Goal: Information Seeking & Learning: Learn about a topic

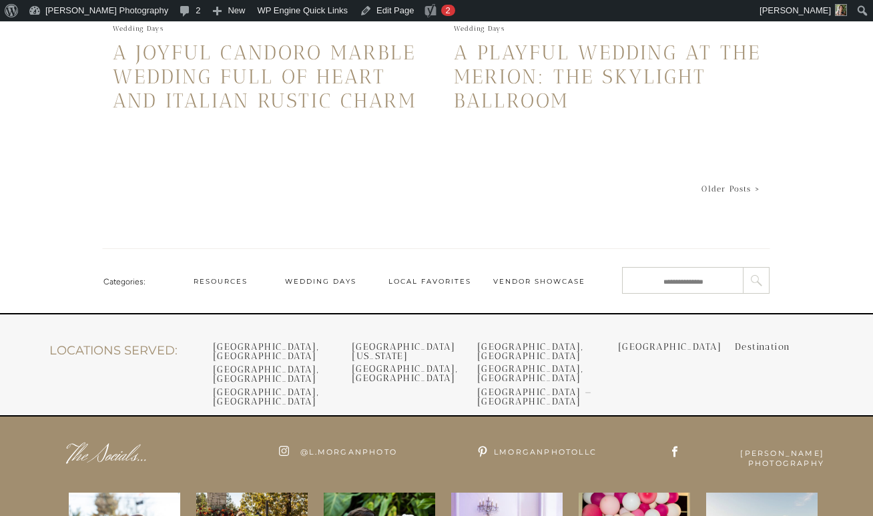
scroll to position [3218, 0]
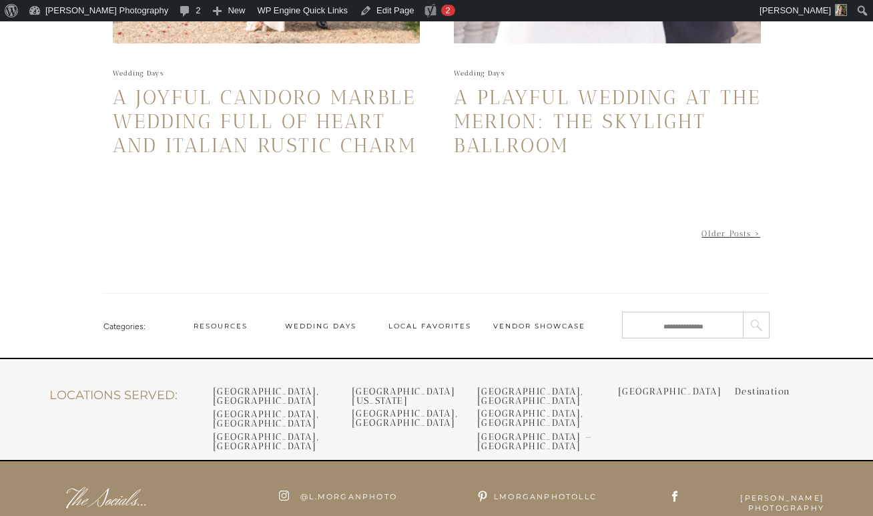
click at [725, 232] on link "Older Posts >" at bounding box center [731, 233] width 59 height 9
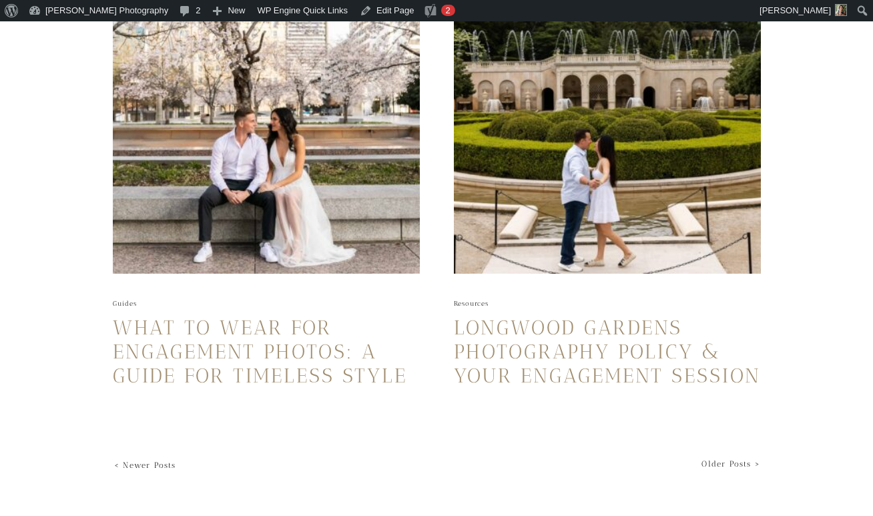
scroll to position [3013, 0]
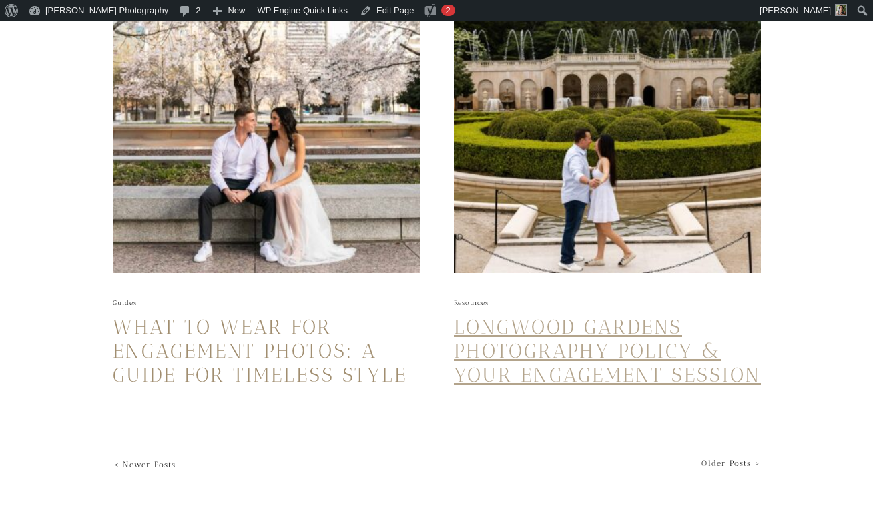
click at [539, 350] on link "Longwood Gardens Photography Policy & Your Engagement Session" at bounding box center [607, 351] width 307 height 72
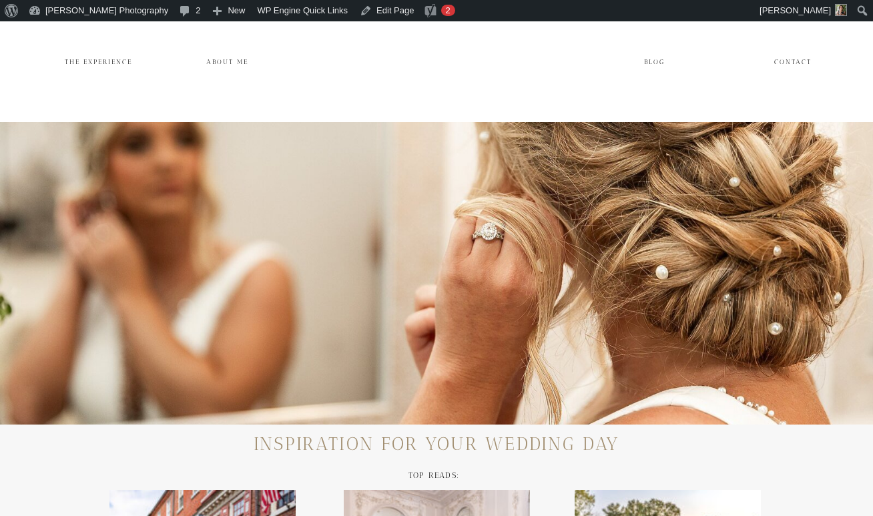
scroll to position [3013, 0]
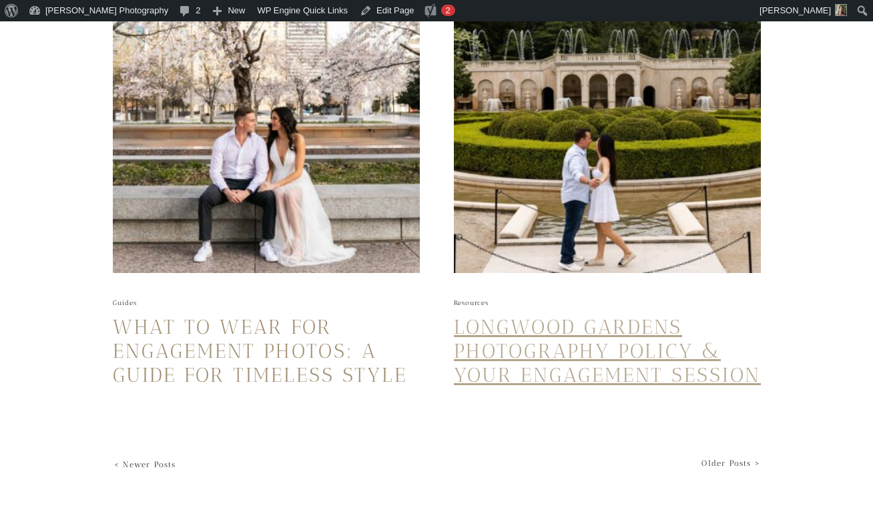
click at [609, 362] on link "Longwood Gardens Photography Policy & Your Engagement Session" at bounding box center [607, 351] width 307 height 72
